Goal: Task Accomplishment & Management: Manage account settings

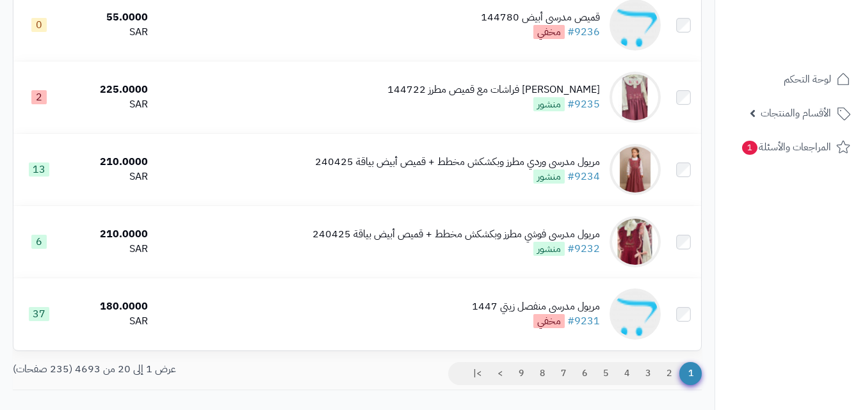
scroll to position [1352, 0]
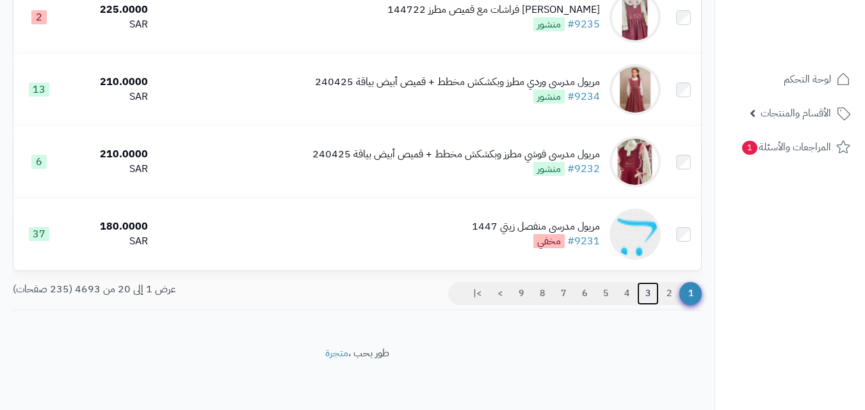
click at [650, 296] on link "3" at bounding box center [648, 293] width 22 height 23
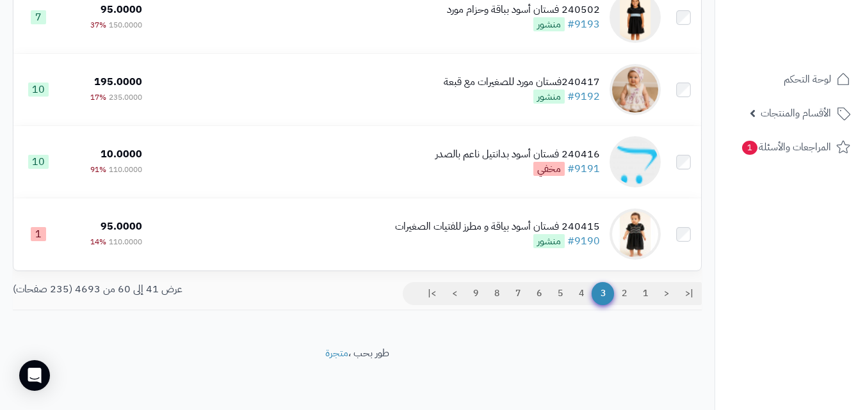
scroll to position [1352, 0]
click at [619, 292] on link "2" at bounding box center [624, 293] width 22 height 23
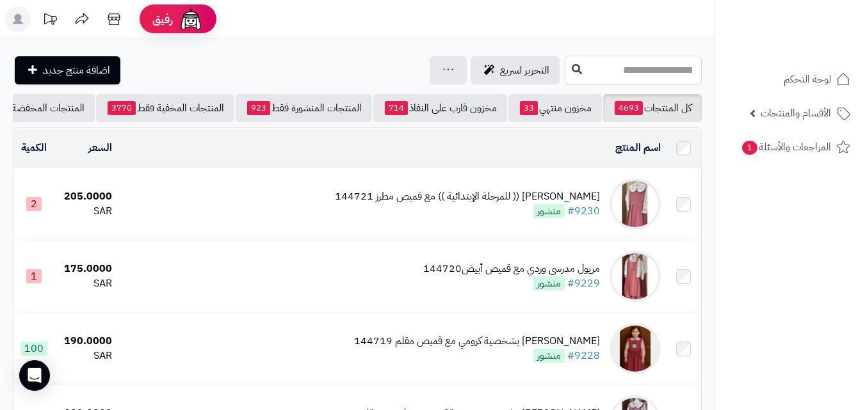
click at [647, 63] on input "text" at bounding box center [633, 70] width 137 height 29
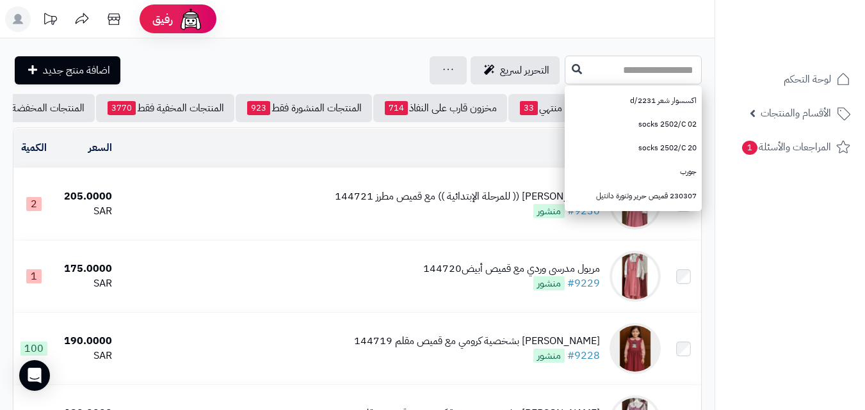
click at [652, 76] on input "text" at bounding box center [633, 70] width 137 height 29
click at [661, 72] on input "text" at bounding box center [633, 70] width 137 height 29
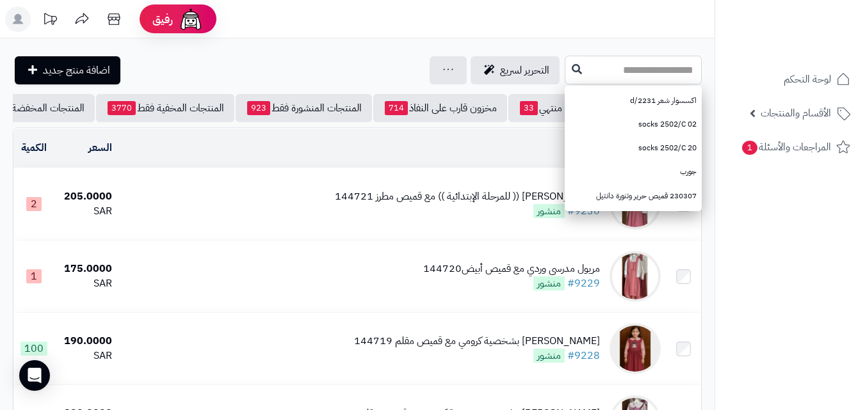
click at [661, 72] on input "text" at bounding box center [633, 70] width 137 height 29
type input "******"
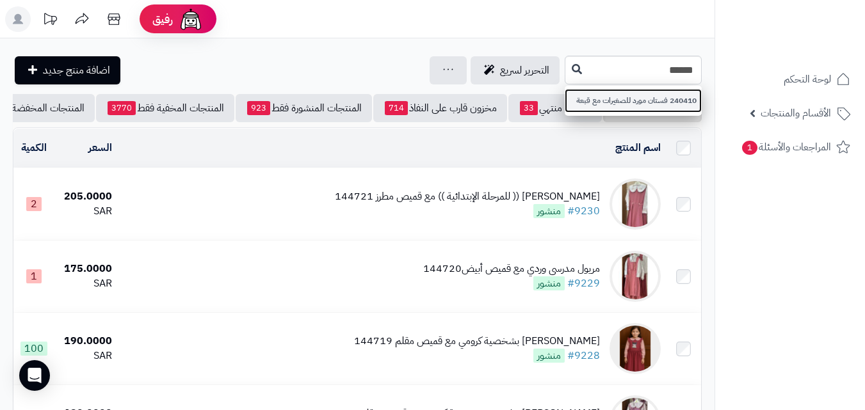
click at [659, 97] on link "240410 فستان مورد للصغيرات مع قبعة" at bounding box center [633, 101] width 137 height 24
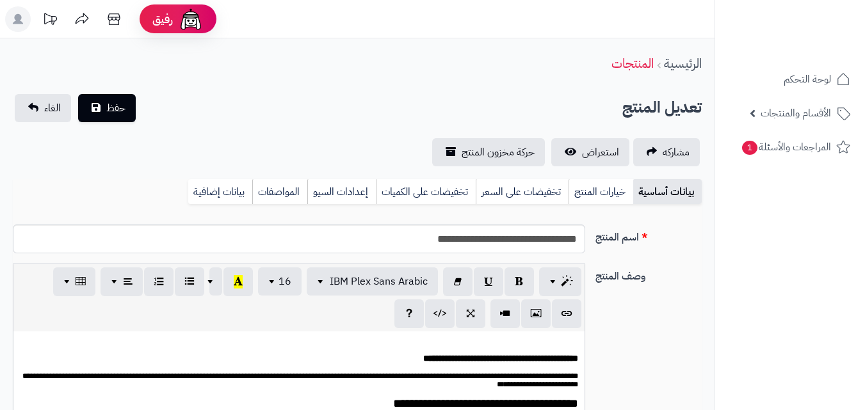
click at [599, 198] on link "خيارات المنتج" at bounding box center [600, 192] width 65 height 26
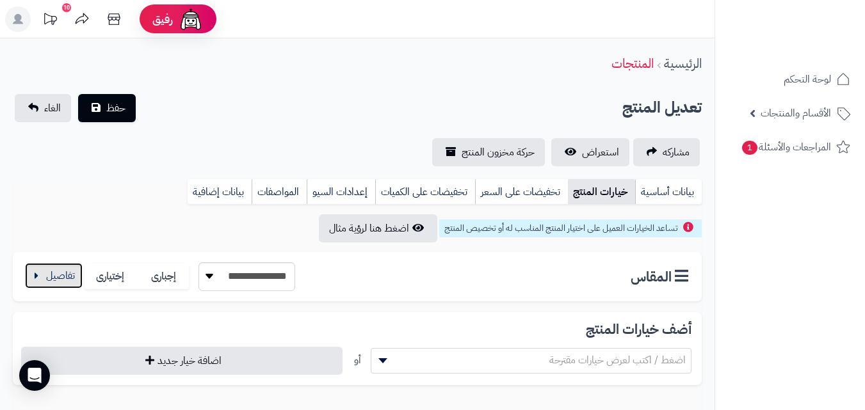
click at [41, 272] on button "button" at bounding box center [54, 276] width 58 height 26
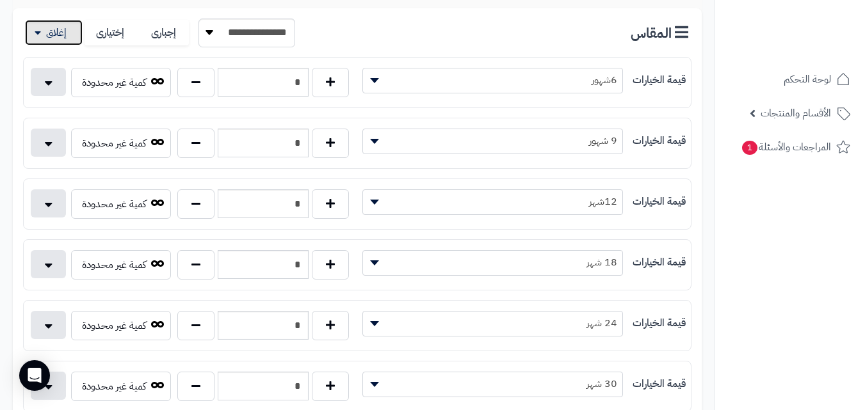
scroll to position [256, 0]
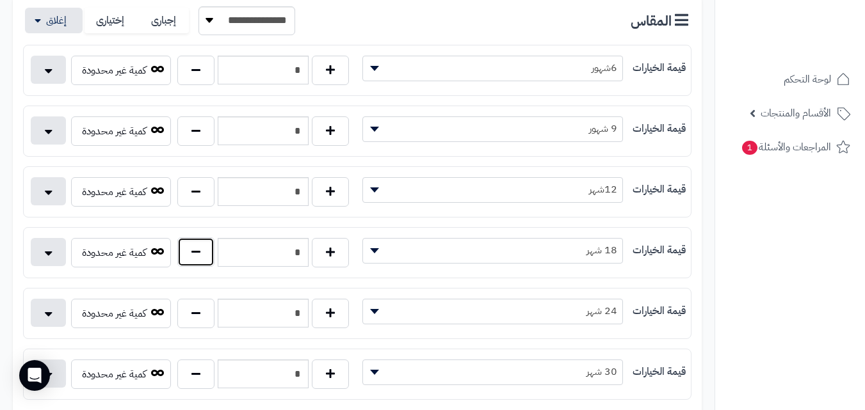
click at [200, 253] on button "button" at bounding box center [195, 251] width 37 height 29
type input "*"
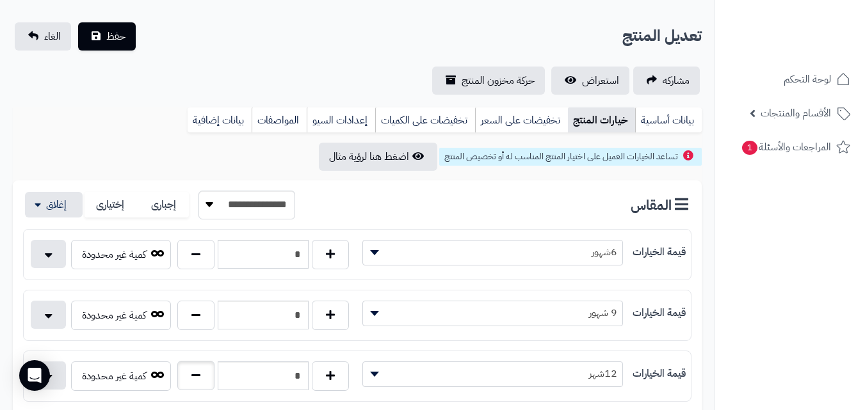
scroll to position [0, 0]
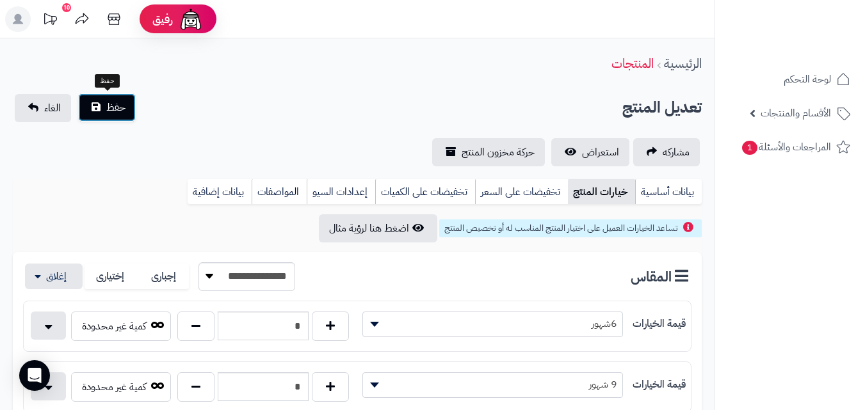
click at [117, 118] on button "حفظ" at bounding box center [107, 107] width 58 height 28
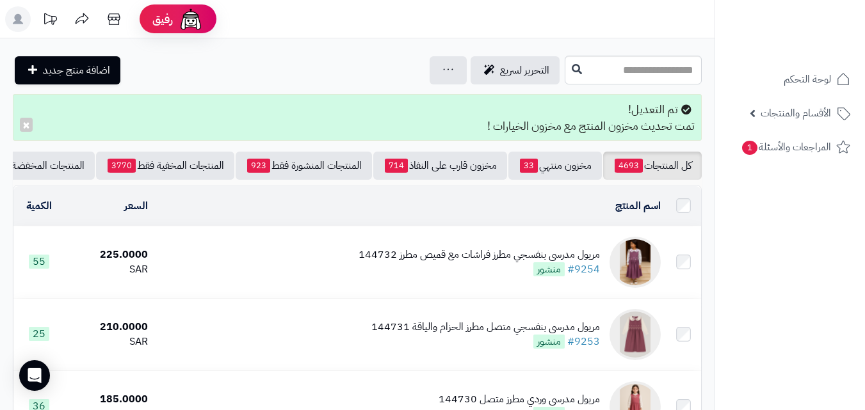
drag, startPoint x: 849, startPoint y: 255, endPoint x: 841, endPoint y: 261, distance: 9.6
click at [849, 255] on nav "لوحة التحكم الأقسام والمنتجات المنتجات مخزون الخيارات الأقسام الماركات مواصفات …" at bounding box center [789, 221] width 150 height 410
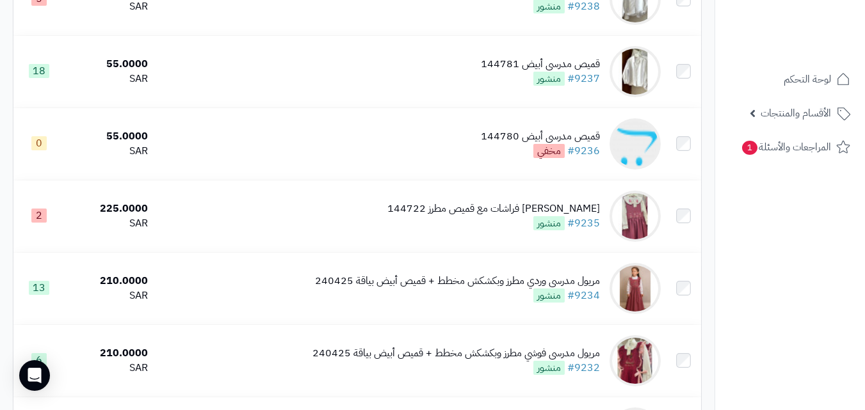
scroll to position [1344, 0]
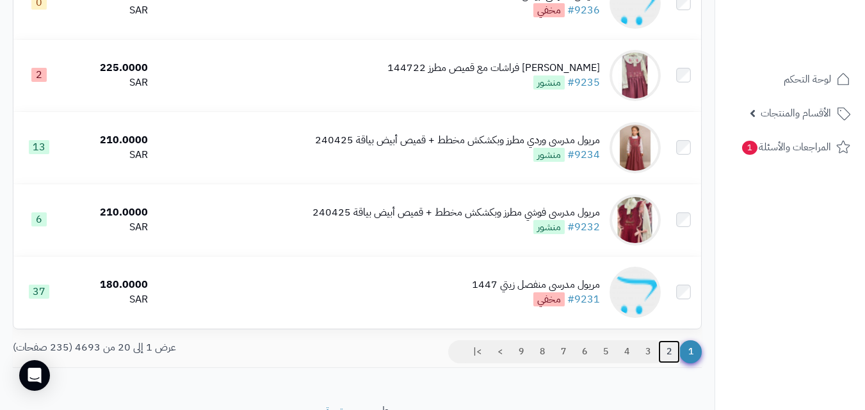
click at [664, 355] on link "2" at bounding box center [669, 351] width 22 height 23
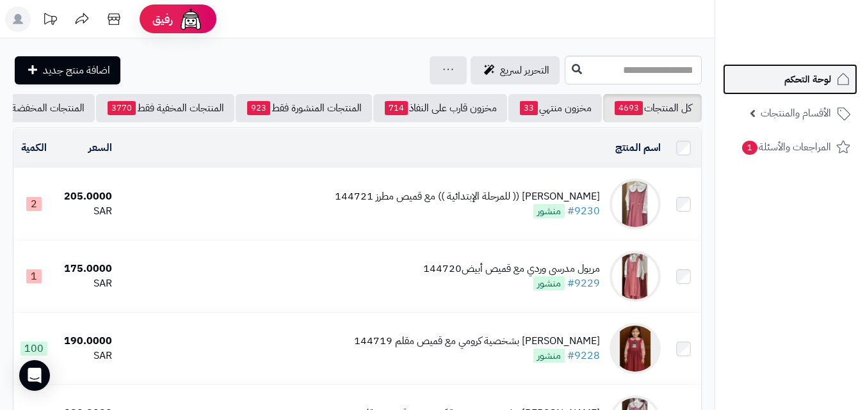
click at [801, 79] on span "لوحة التحكم" at bounding box center [807, 79] width 47 height 18
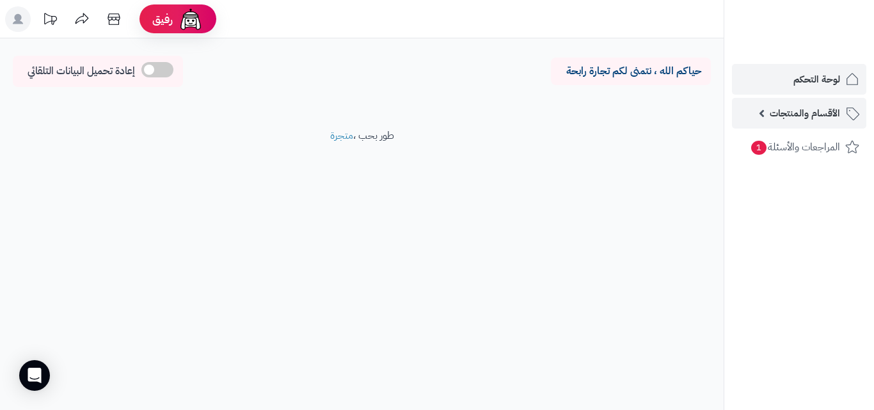
click at [805, 117] on span "الأقسام والمنتجات" at bounding box center [805, 113] width 70 height 18
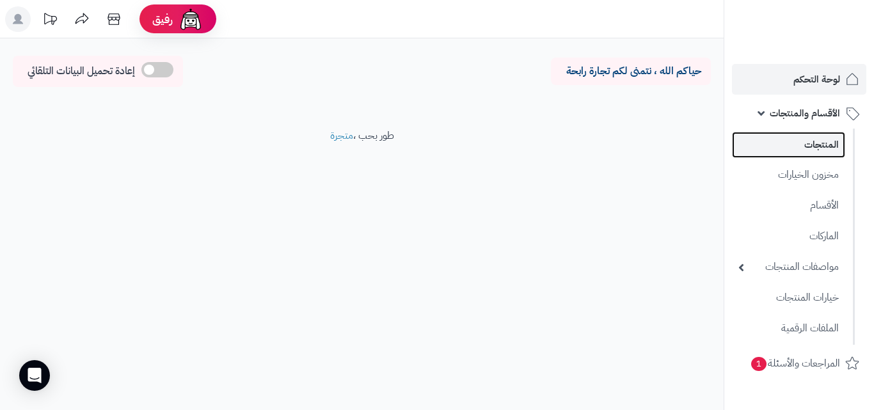
click at [818, 140] on link "المنتجات" at bounding box center [788, 145] width 113 height 26
